Goal: Information Seeking & Learning: Learn about a topic

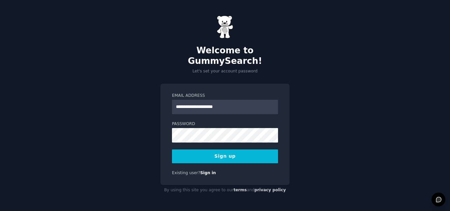
type input "**********"
click at [232, 151] on button "Sign up" at bounding box center [225, 156] width 106 height 14
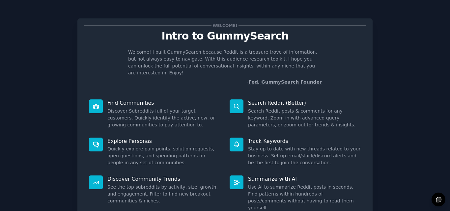
scroll to position [47, 0]
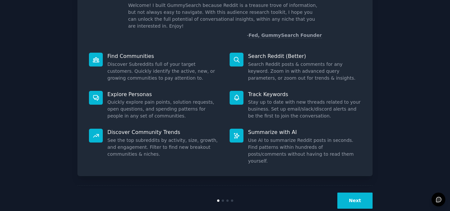
click at [354, 193] on button "Next" at bounding box center [354, 201] width 35 height 16
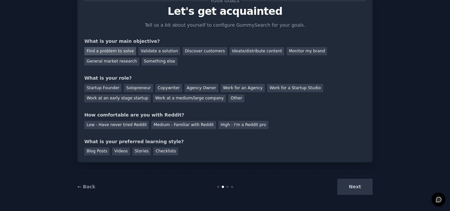
click at [107, 49] on div "Find a problem to solve" at bounding box center [110, 51] width 52 height 8
click at [124, 86] on div "Solopreneur" at bounding box center [138, 88] width 29 height 8
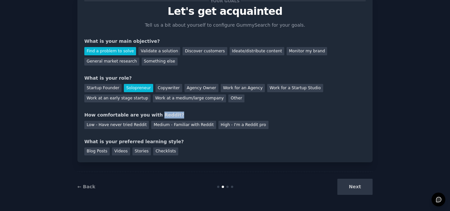
drag, startPoint x: 167, startPoint y: 115, endPoint x: 148, endPoint y: 117, distance: 18.2
click at [148, 117] on div "How comfortable are you with Reddit?" at bounding box center [224, 115] width 281 height 7
click at [156, 116] on div "How comfortable are you with Reddit?" at bounding box center [224, 115] width 281 height 7
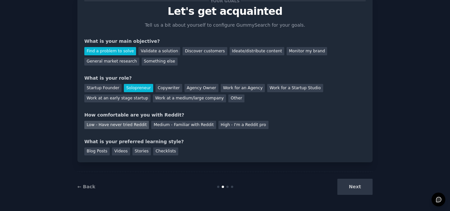
click at [139, 123] on div "Low - Have never tried Reddit" at bounding box center [116, 125] width 65 height 8
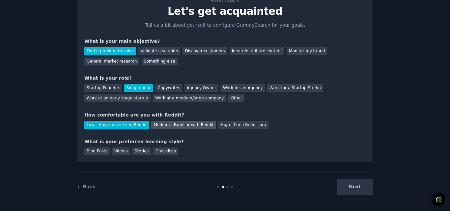
click at [155, 126] on div "Medium - Familiar with Reddit" at bounding box center [183, 125] width 65 height 8
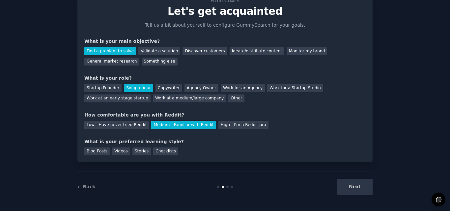
click at [354, 182] on div "Next" at bounding box center [323, 187] width 98 height 16
click at [101, 151] on div "Blog Posts" at bounding box center [96, 151] width 25 height 8
click at [355, 191] on button "Next" at bounding box center [354, 187] width 35 height 16
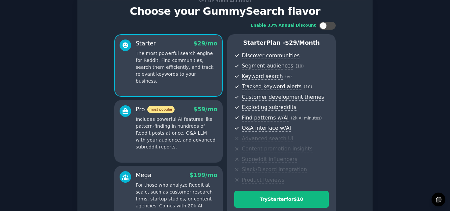
click at [360, 161] on div "Enable 33% Annual Discount Starter $ 29 /mo The most powerful search engine for…" at bounding box center [224, 125] width 281 height 216
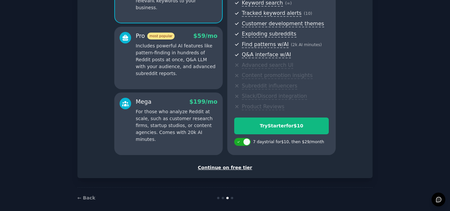
scroll to position [105, 0]
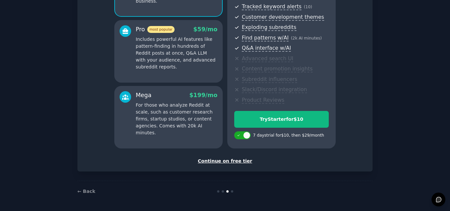
click at [239, 162] on div "Continue on free tier" at bounding box center [224, 161] width 281 height 7
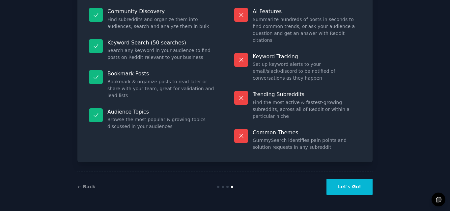
scroll to position [45, 0]
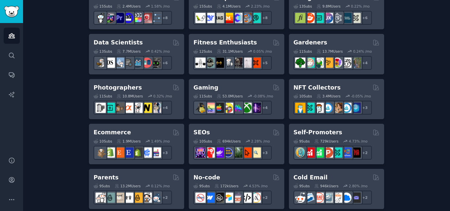
scroll to position [259, 0]
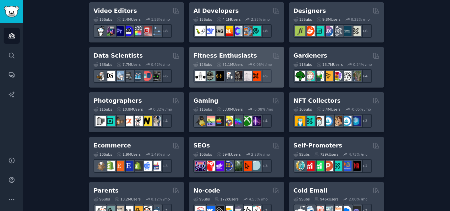
click at [251, 57] on div "Fitness Enthusiasts" at bounding box center [236, 56] width 86 height 8
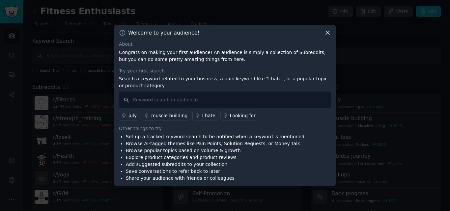
click at [157, 63] on div "About Congrats on making your first audience! An audience is simply a collectio…" at bounding box center [225, 111] width 212 height 141
click at [144, 74] on div "Try your first search Search a keyword related to your business, a pain keyword…" at bounding box center [225, 93] width 212 height 53
click at [134, 85] on p "Search a keyword related to your business, a pain keyword like "I hate", or a p…" at bounding box center [225, 82] width 212 height 14
click at [133, 85] on p "Search a keyword related to your business, a pain keyword like "I hate", or a p…" at bounding box center [225, 82] width 212 height 14
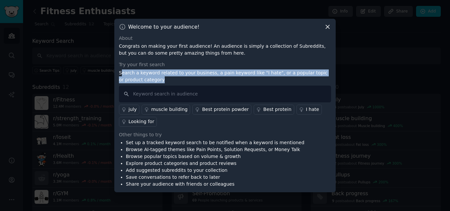
drag, startPoint x: 139, startPoint y: 87, endPoint x: 120, endPoint y: 72, distance: 24.0
click at [120, 72] on p "Search a keyword related to your business, a pain keyword like "I hate", or a p…" at bounding box center [225, 76] width 212 height 14
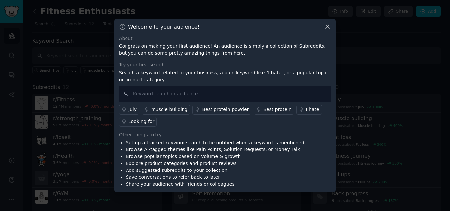
click at [133, 61] on div "Try your first search" at bounding box center [225, 64] width 212 height 7
click at [133, 62] on div "Try your first search" at bounding box center [225, 64] width 212 height 7
click at [141, 133] on div "Other things to try" at bounding box center [225, 134] width 212 height 7
click at [155, 97] on input "text" at bounding box center [225, 94] width 212 height 17
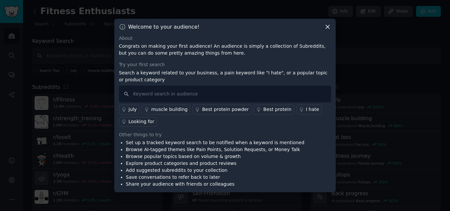
click at [328, 28] on icon at bounding box center [327, 26] width 7 height 7
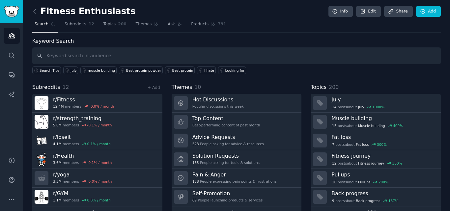
click at [341, 84] on div "Topics 200" at bounding box center [375, 87] width 130 height 8
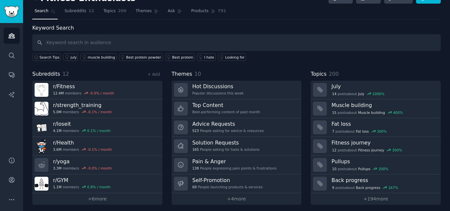
scroll to position [16, 0]
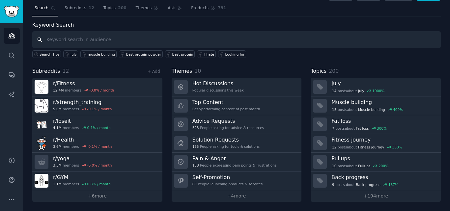
click at [120, 35] on input "text" at bounding box center [236, 39] width 408 height 17
click at [45, 8] on span "Search" at bounding box center [42, 8] width 14 height 6
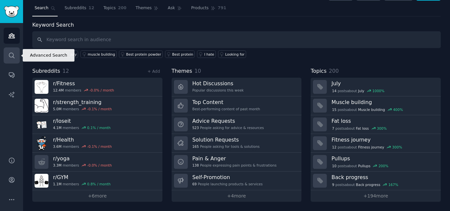
click at [15, 54] on link "Search" at bounding box center [12, 55] width 16 height 16
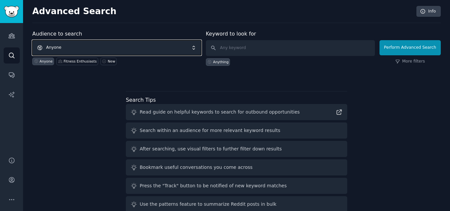
click at [69, 45] on span "Anyone" at bounding box center [116, 47] width 169 height 15
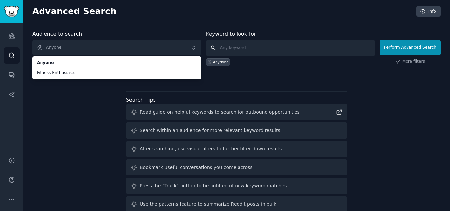
click at [228, 43] on input "text" at bounding box center [290, 48] width 169 height 16
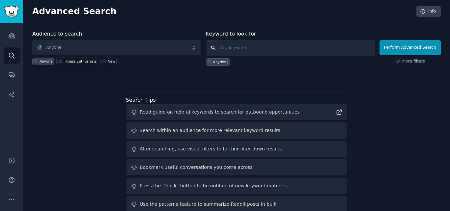
paste input "side effects"
type input "side effects"
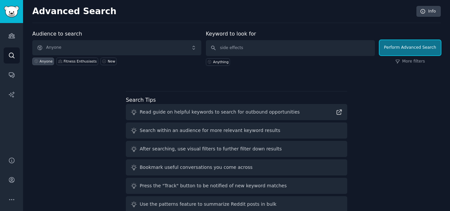
click at [403, 51] on button "Perform Advanced Search" at bounding box center [409, 47] width 61 height 15
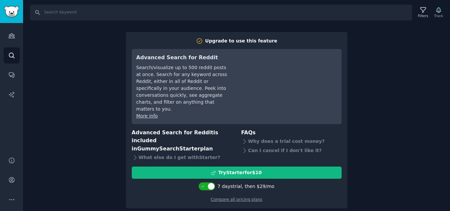
click at [71, 127] on div "Search Filters Track Upgrade to use this feature Advanced Search for Reddit Sea…" at bounding box center [236, 105] width 427 height 211
click at [12, 30] on link "Audiences" at bounding box center [12, 36] width 16 height 16
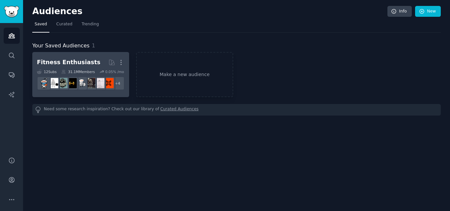
click at [70, 71] on div "31.1M Members" at bounding box center [78, 71] width 34 height 5
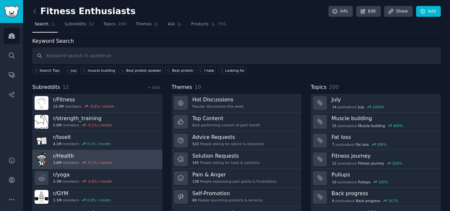
click at [120, 158] on link "r/ Health 3.6M members -0.1 % / month" at bounding box center [97, 159] width 130 height 19
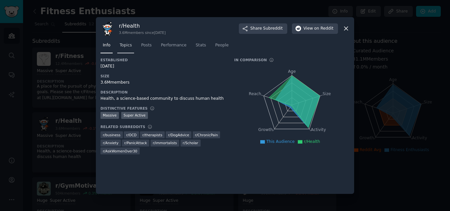
click at [129, 48] on link "Topics" at bounding box center [125, 46] width 17 height 13
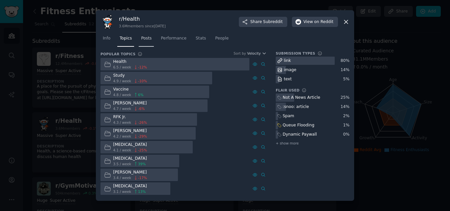
click at [146, 40] on span "Posts" at bounding box center [146, 39] width 11 height 6
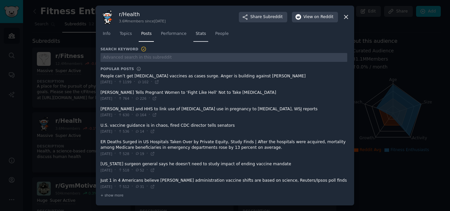
click at [193, 36] on link "Stats" at bounding box center [200, 35] width 15 height 13
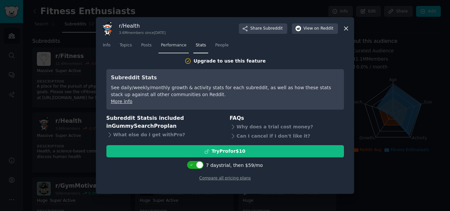
click at [174, 44] on span "Performance" at bounding box center [174, 45] width 26 height 6
